Goal: Information Seeking & Learning: Learn about a topic

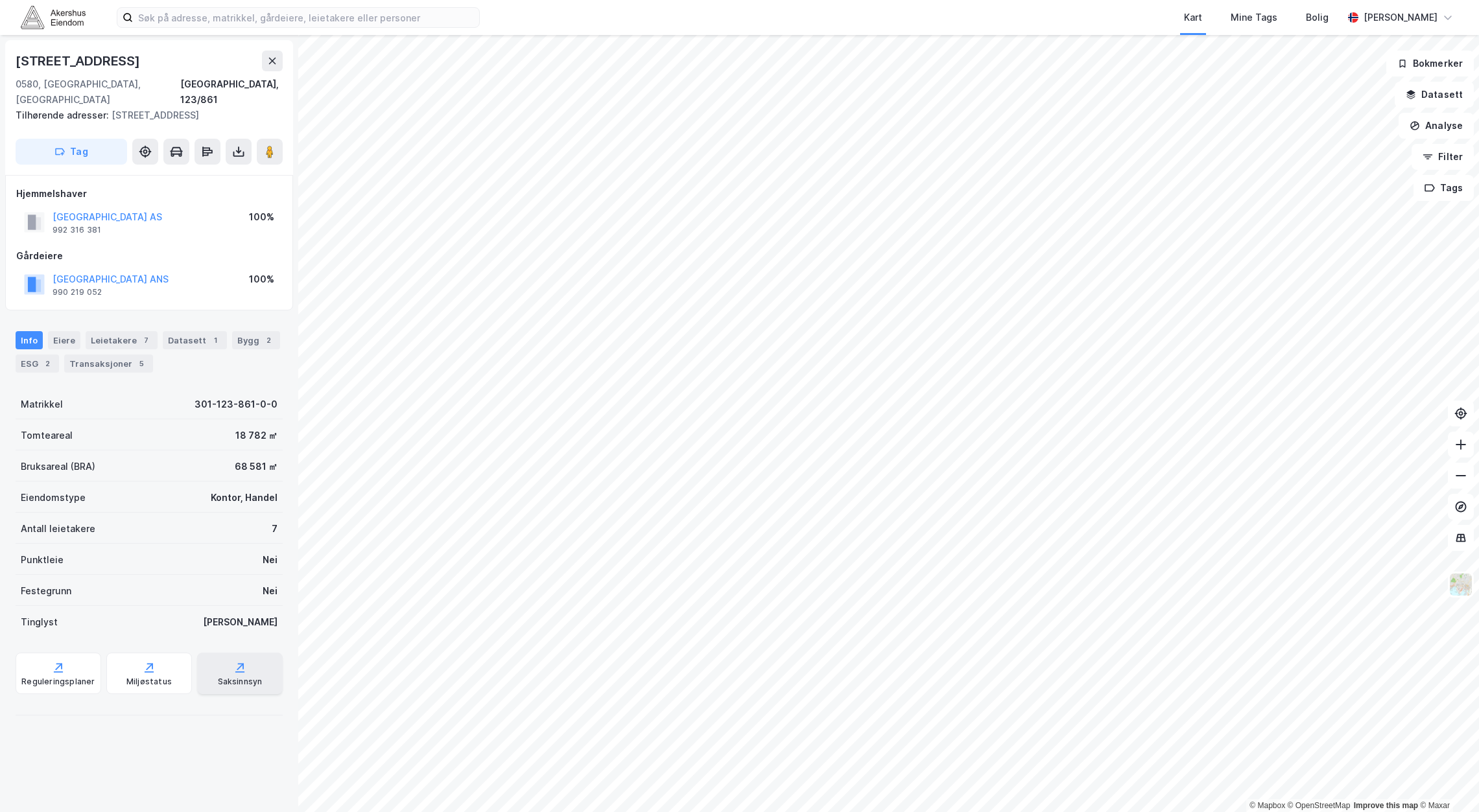
click at [223, 654] on div "Saksinnsyn" at bounding box center [240, 674] width 85 height 41
